Goal: Share content

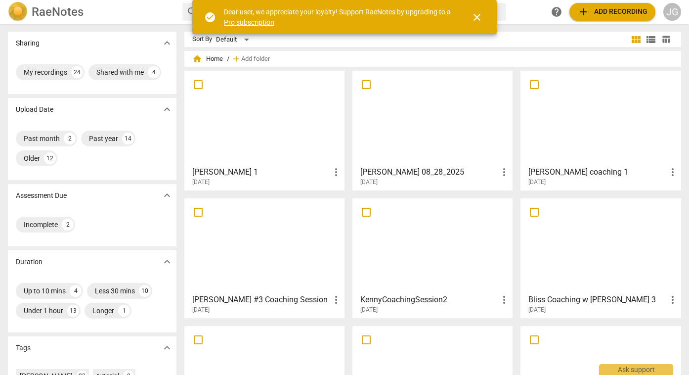
click at [264, 118] on div at bounding box center [264, 118] width 153 height 88
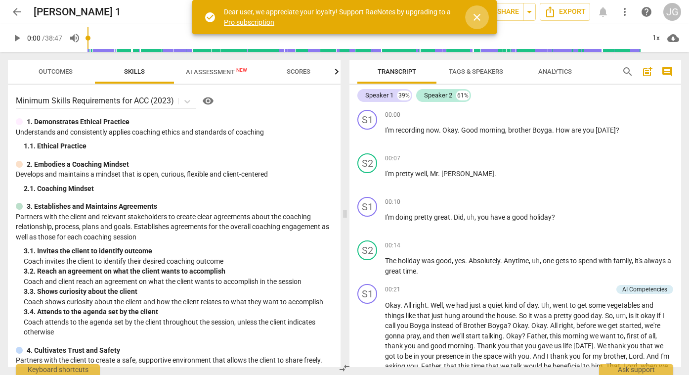
click at [478, 16] on span "close" at bounding box center [477, 17] width 12 height 12
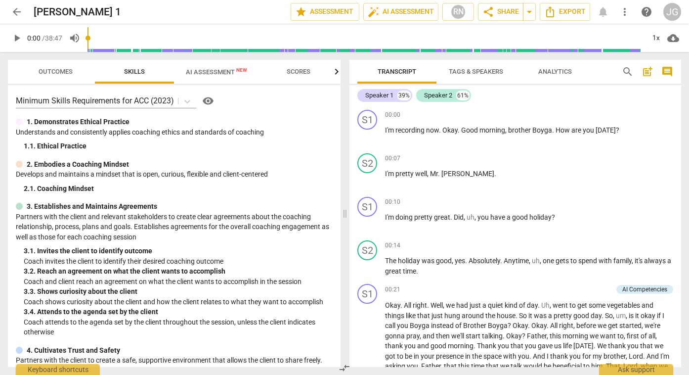
click at [478, 16] on button "share Share" at bounding box center [500, 12] width 45 height 18
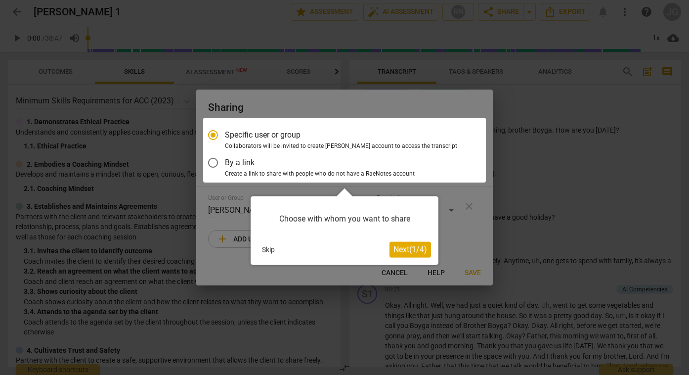
click at [176, 171] on div at bounding box center [344, 187] width 689 height 375
click at [271, 249] on button "Skip" at bounding box center [268, 249] width 21 height 15
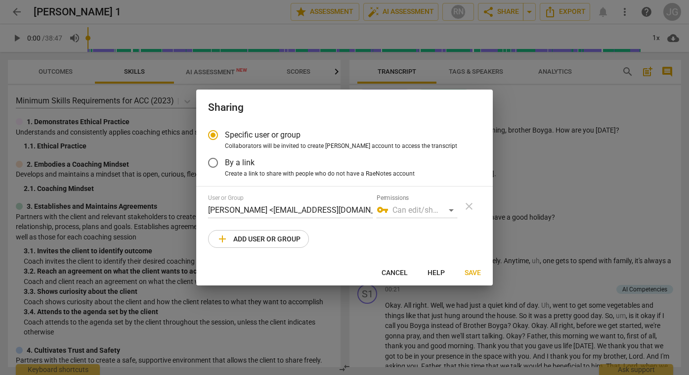
click at [469, 205] on div "User or Group [PERSON_NAME] <[EMAIL_ADDRESS][DOMAIN_NAME]> Permissions vpn_key …" at bounding box center [344, 206] width 273 height 24
click at [472, 273] on span "Save" at bounding box center [473, 273] width 16 height 10
radio input "false"
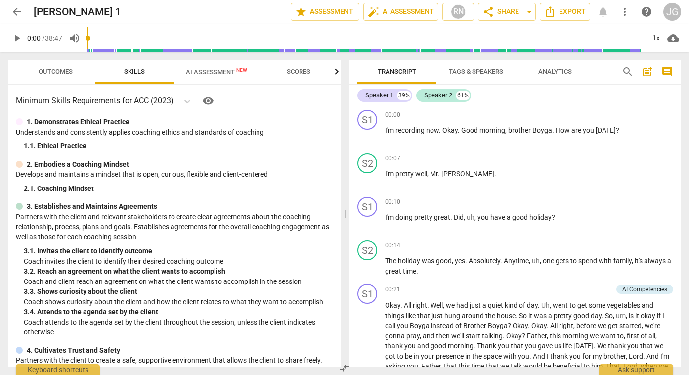
click at [209, 73] on span "AI Assessment New" at bounding box center [216, 71] width 61 height 7
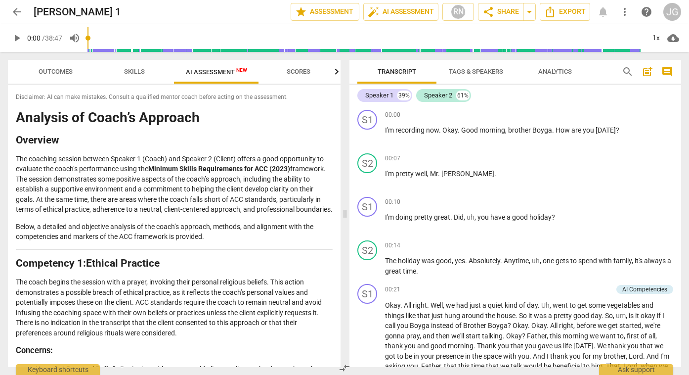
click at [47, 124] on h1 "Analysis of Coach’s Approach" at bounding box center [174, 117] width 317 height 15
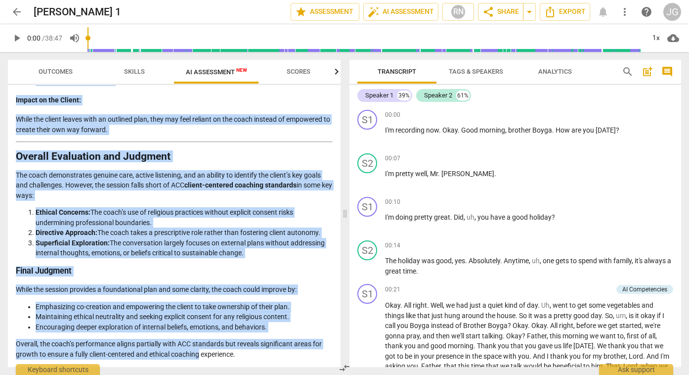
scroll to position [1865, 0]
drag, startPoint x: 16, startPoint y: 119, endPoint x: 247, endPoint y: 358, distance: 332.9
copy div "Loremips do Sitam’c Adipisci Elitsedd Eiu temporin utlabor etdolor Magnaal 5 (E…"
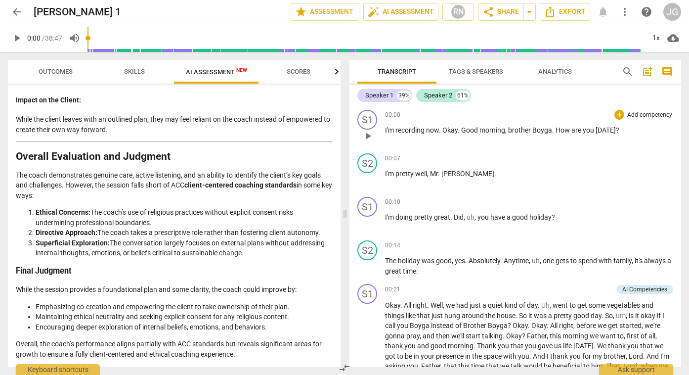
click at [564, 147] on div "S1 play_arrow pause 00:00 + Add competency keyboard_arrow_right I'm recording n…" at bounding box center [516, 128] width 332 height 44
